Goal: Task Accomplishment & Management: Use online tool/utility

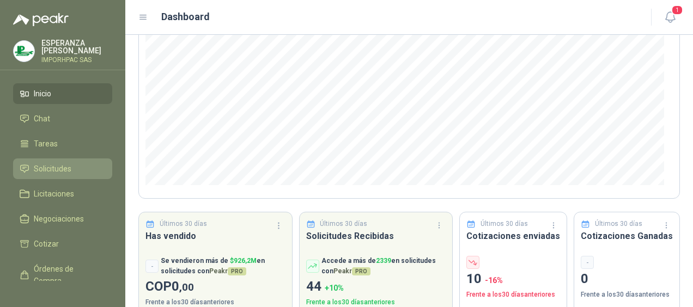
click at [49, 166] on span "Solicitudes" at bounding box center [53, 169] width 38 height 12
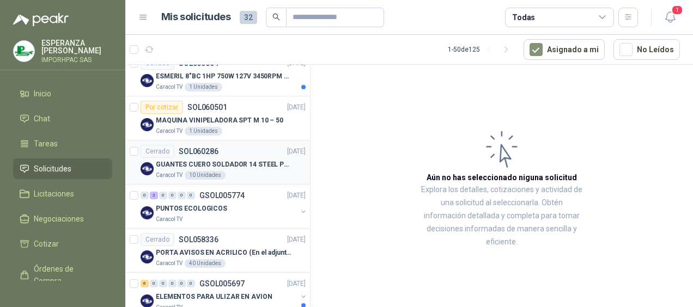
scroll to position [381, 0]
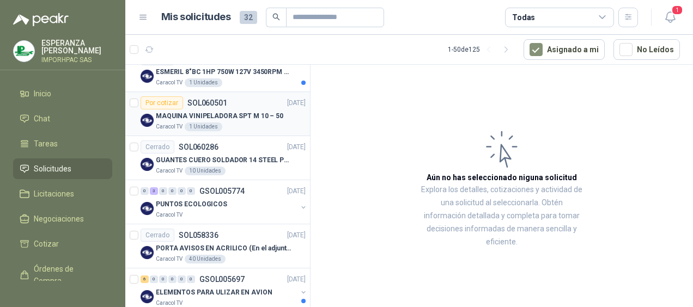
click at [169, 102] on div "Por cotizar" at bounding box center [162, 102] width 42 height 13
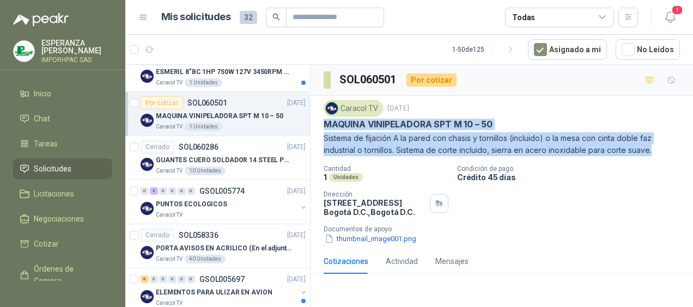
drag, startPoint x: 325, startPoint y: 127, endPoint x: 655, endPoint y: 156, distance: 331.3
click at [655, 156] on div "Caracol TV 8 oct, 2025 MAQUINA VINIPELADORA SPT M 10 – 50 Sistema de fijación A…" at bounding box center [502, 172] width 356 height 144
copy div "MAQUINA VINIPELADORA SPT M 10 – 50 Sistema de fijación A la pared con chasis y …"
click at [326, 238] on icon "button" at bounding box center [328, 239] width 5 height 8
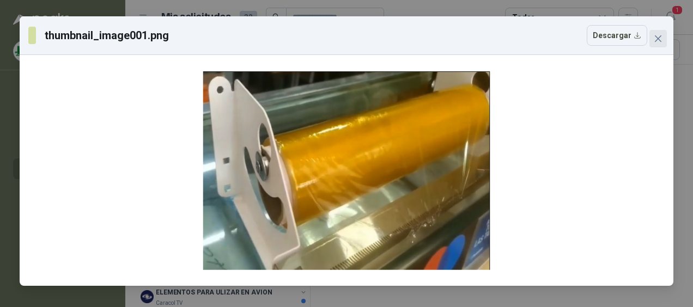
click at [658, 34] on icon "close" at bounding box center [658, 38] width 9 height 9
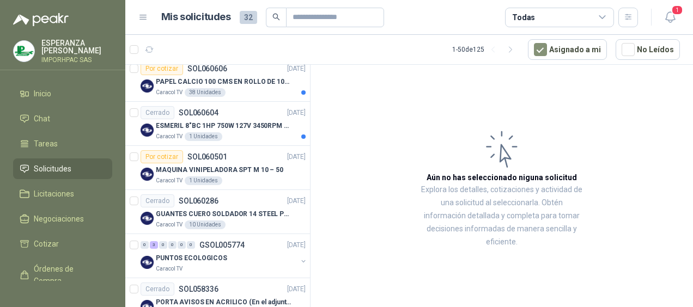
scroll to position [272, 0]
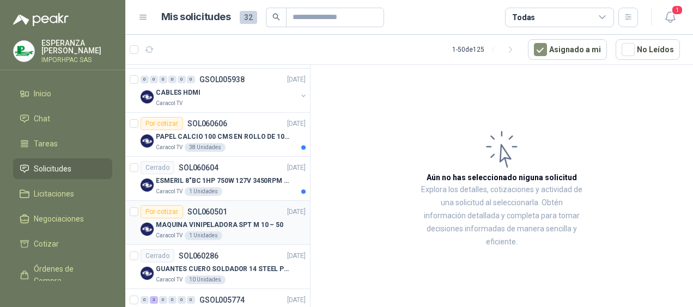
click at [160, 209] on div "Por cotizar" at bounding box center [162, 211] width 42 height 13
click at [159, 119] on div "Por cotizar" at bounding box center [162, 123] width 42 height 13
click at [160, 121] on div "Por cotizar" at bounding box center [162, 123] width 42 height 13
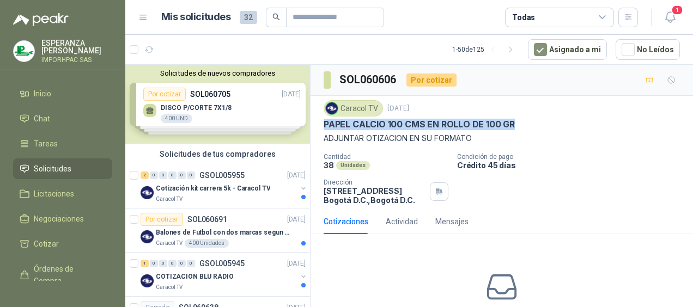
drag, startPoint x: 324, startPoint y: 123, endPoint x: 517, endPoint y: 124, distance: 193.3
click at [517, 124] on div "PAPEL CALCIO 100 CMS EN ROLLO DE 100 GR" at bounding box center [502, 124] width 356 height 11
drag, startPoint x: 517, startPoint y: 124, endPoint x: 448, endPoint y: 125, distance: 69.7
copy p "PAPEL CALCIO 100 CMS EN ROLLO DE 100 GR"
click at [47, 270] on span "Órdenes de Compra" at bounding box center [68, 275] width 68 height 24
